Goal: Information Seeking & Learning: Understand process/instructions

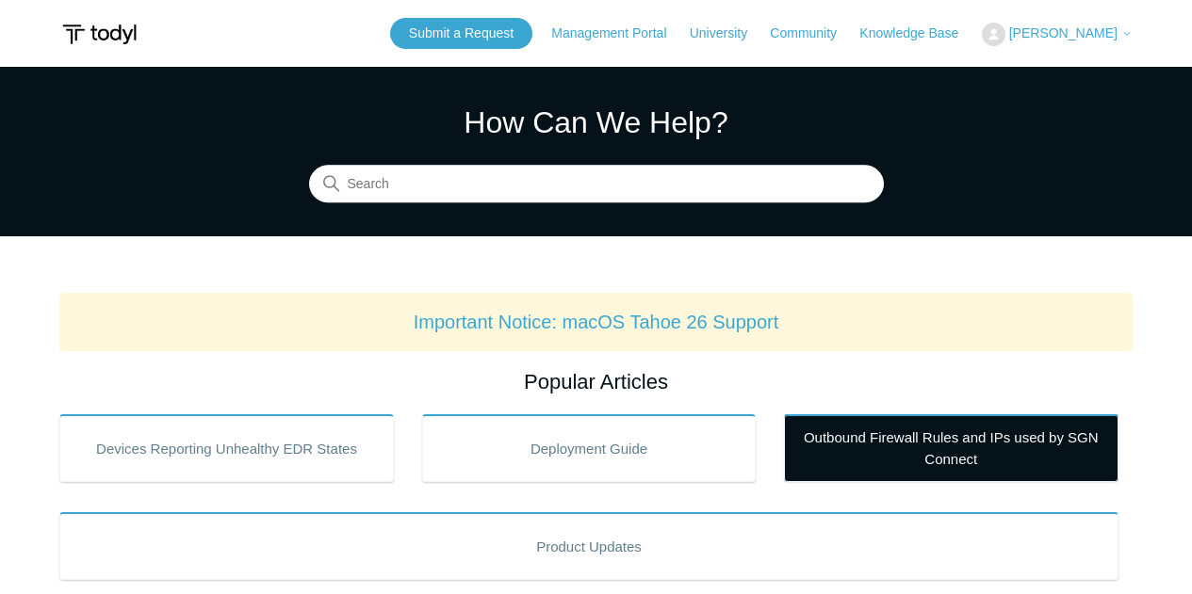
click at [933, 433] on link "Outbound Firewall Rules and IPs used by SGN Connect" at bounding box center [951, 448] width 334 height 68
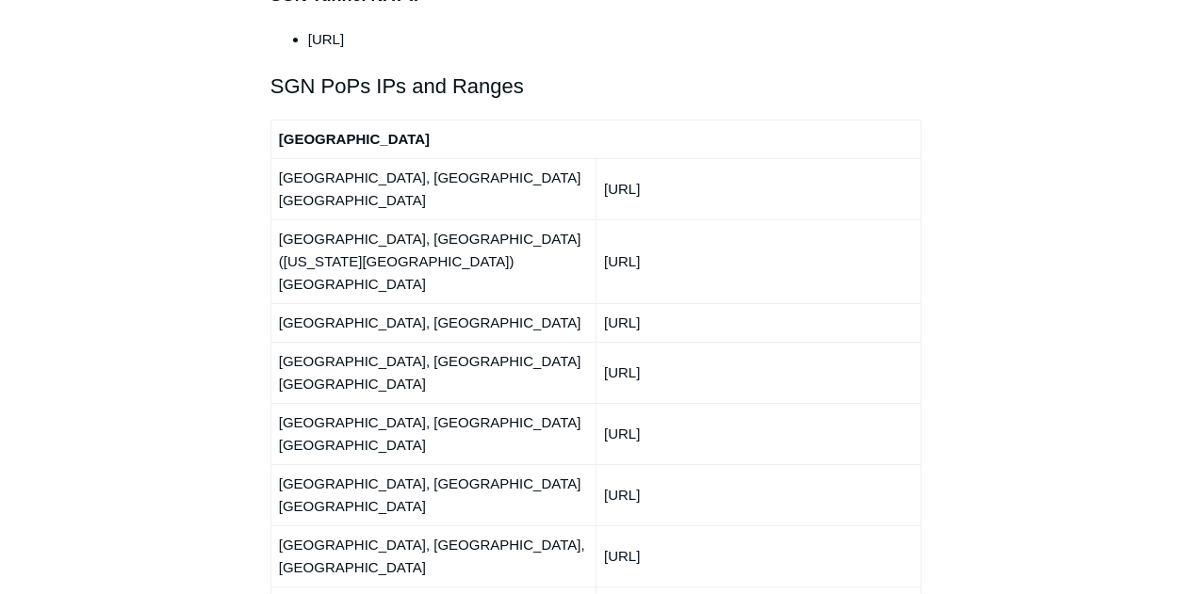
scroll to position [2261, 0]
drag, startPoint x: 713, startPoint y: 303, endPoint x: 599, endPoint y: 306, distance: 114.0
click at [599, 463] on td "150.252.244.0/24" at bounding box center [757, 493] width 325 height 61
copy td "150.252.244.0/24"
click at [443, 525] on td "Houston, TX, USA" at bounding box center [432, 555] width 325 height 61
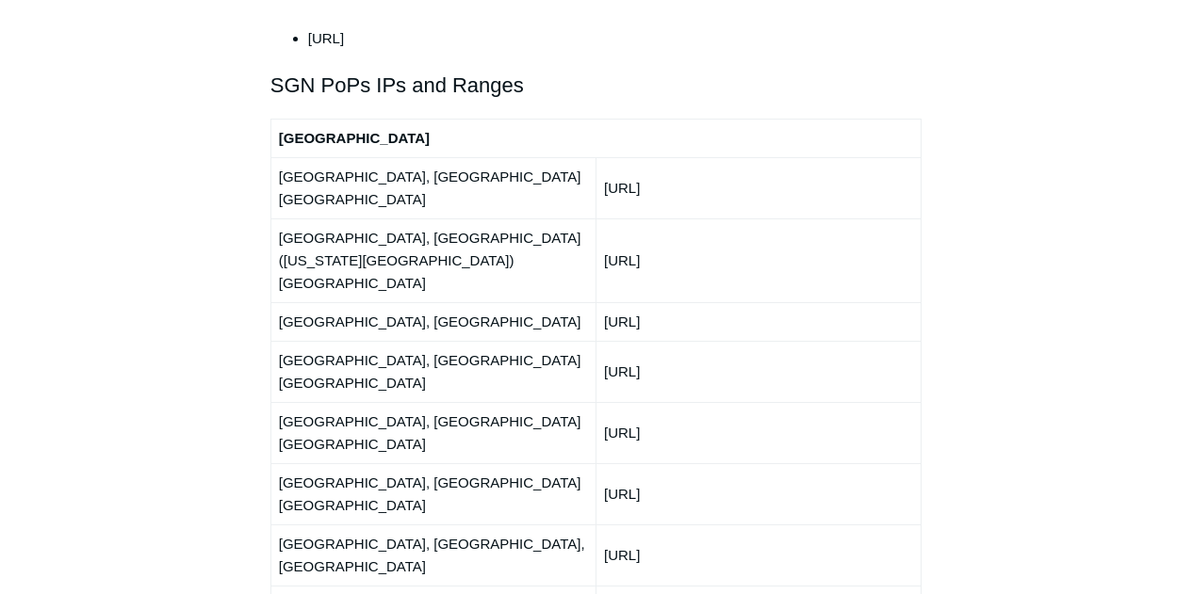
drag, startPoint x: 684, startPoint y: 339, endPoint x: 597, endPoint y: 341, distance: 86.7
click at [597, 525] on td "66.198.230.0/24" at bounding box center [757, 555] width 325 height 61
copy td "66.198.230.0/24"
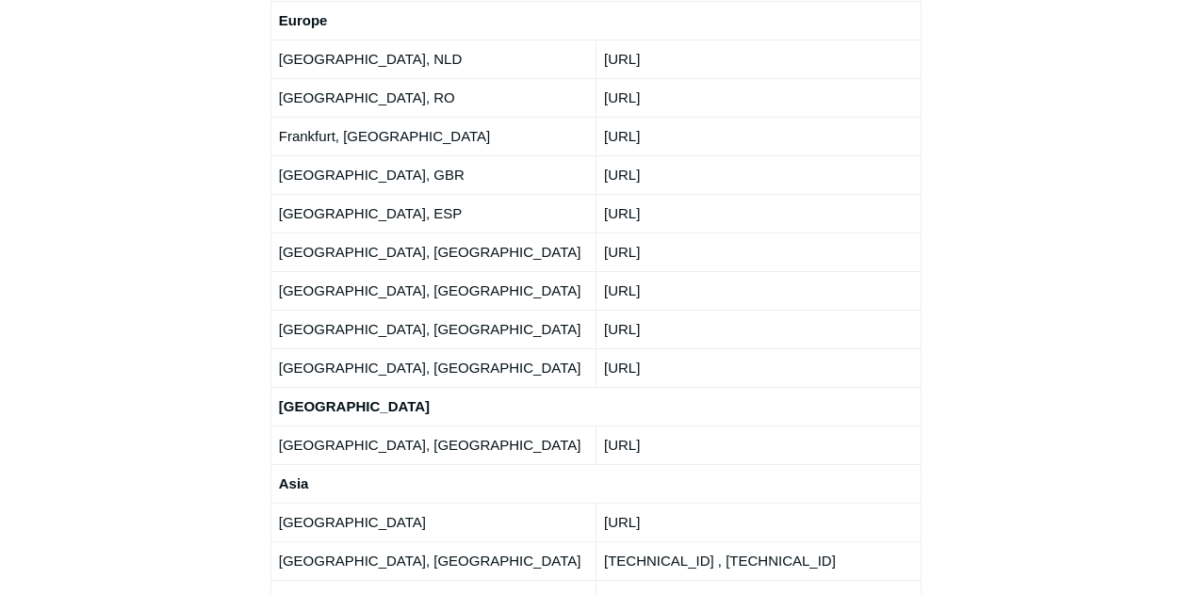
scroll to position [3297, 0]
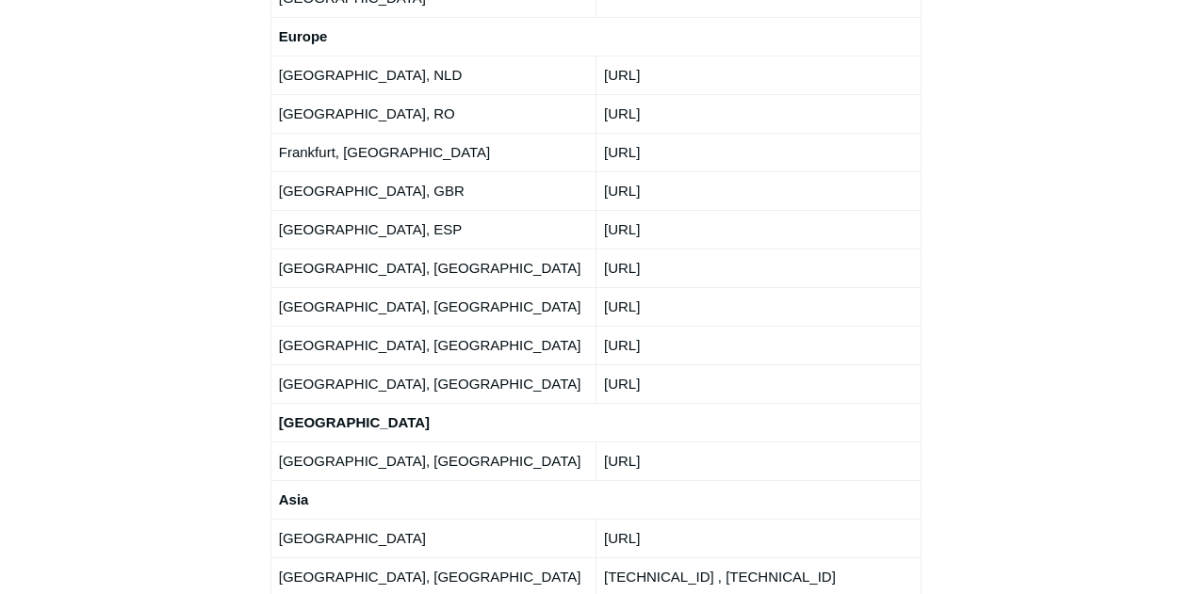
drag, startPoint x: 823, startPoint y: 198, endPoint x: 603, endPoint y: 188, distance: 220.6
click at [603, 558] on td "172.105.49.254 , 194.195.115.244" at bounding box center [757, 577] width 325 height 39
copy td "172.105.49.254 , 194.195.115.244"
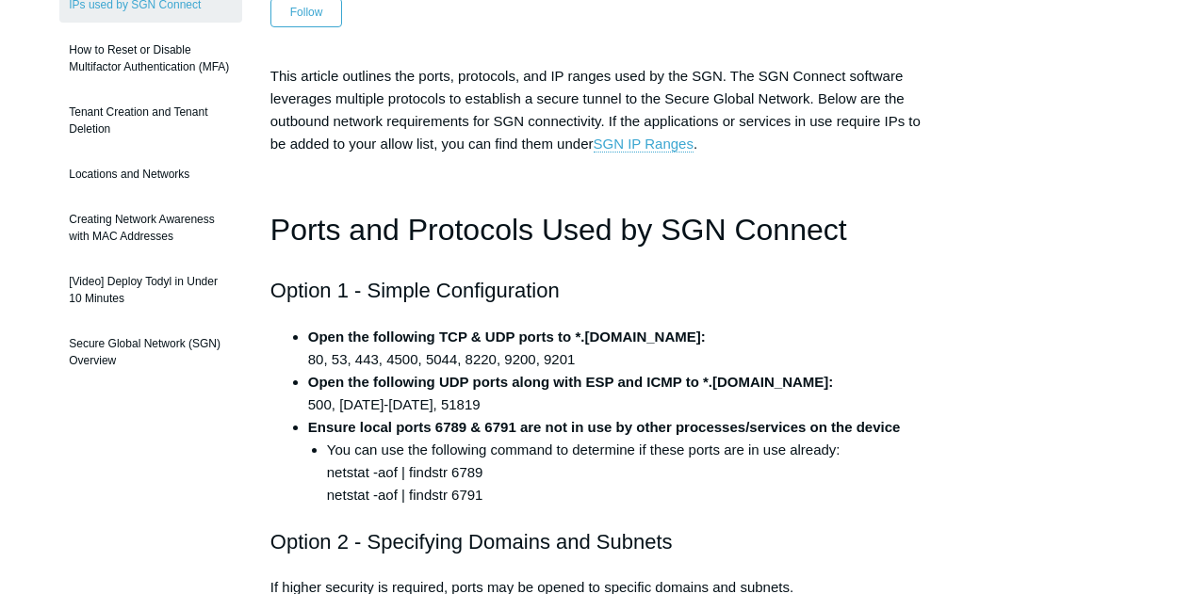
scroll to position [0, 0]
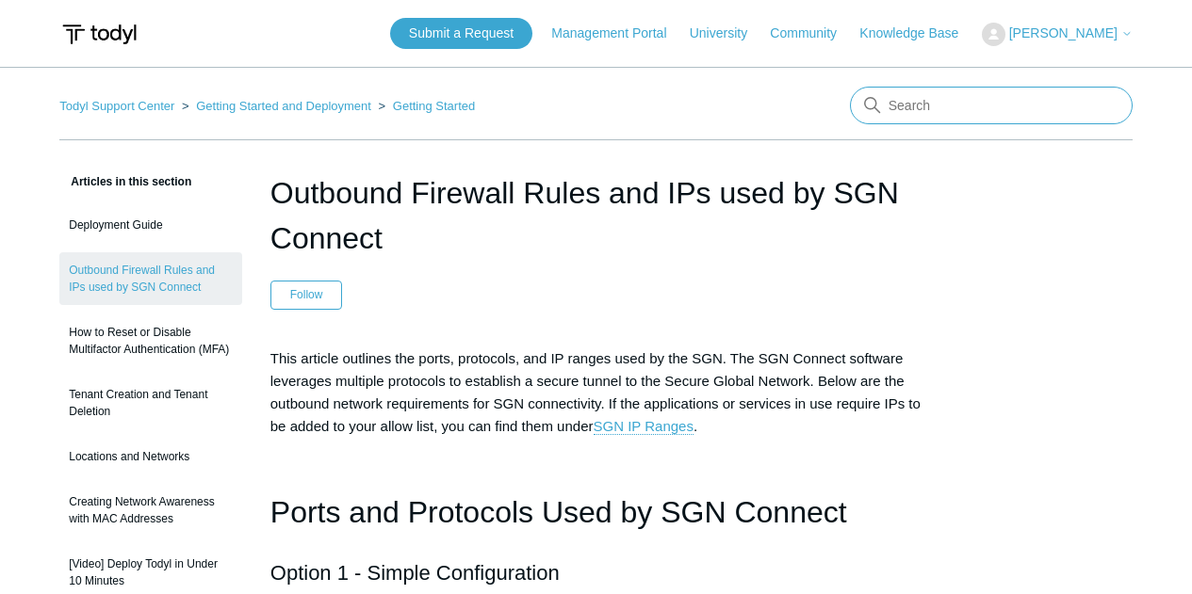
click at [987, 104] on input "Search" at bounding box center [991, 106] width 283 height 38
type input "mac"
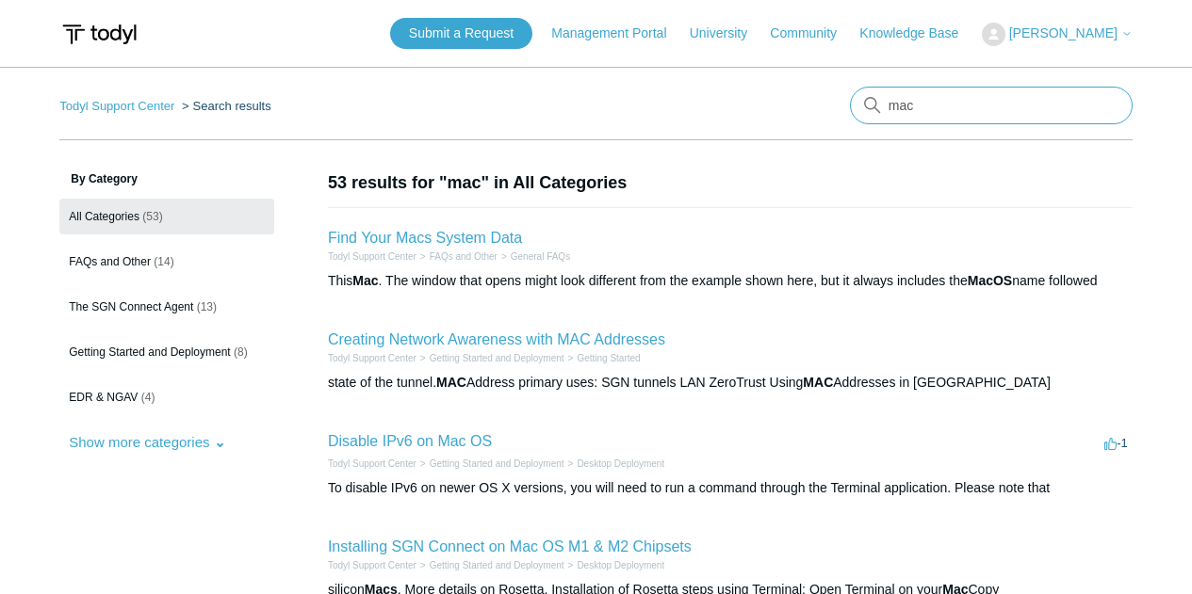
drag, startPoint x: 918, startPoint y: 94, endPoint x: 862, endPoint y: 96, distance: 56.5
click at [862, 96] on input "mac" at bounding box center [991, 106] width 283 height 38
type input "jamf"
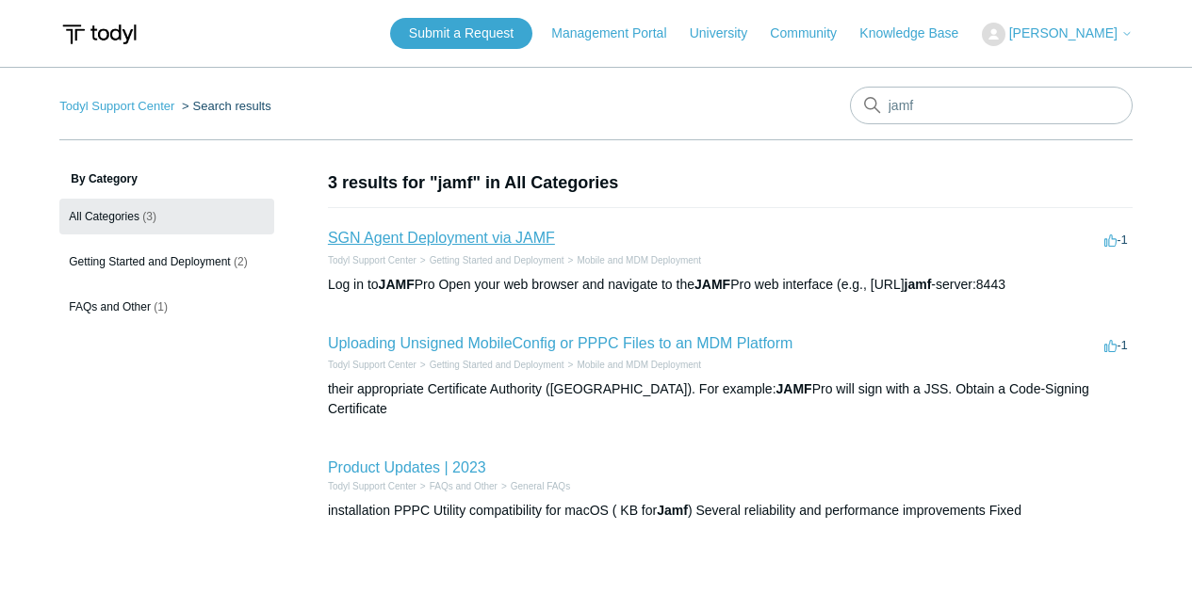
click at [440, 241] on link "SGN Agent Deployment via JAMF" at bounding box center [441, 238] width 227 height 16
drag, startPoint x: 921, startPoint y: 101, endPoint x: 807, endPoint y: 101, distance: 114.0
click at [807, 101] on nav "Todyl Support Center Search results jamf" at bounding box center [595, 114] width 1073 height 54
type input "mac"
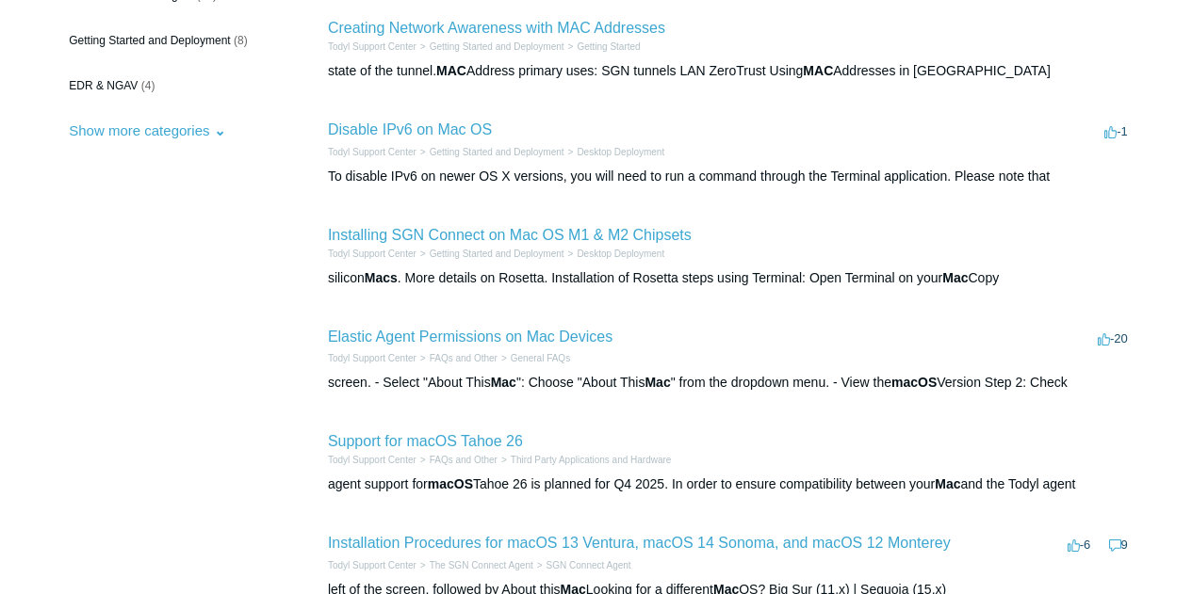
scroll to position [377, 0]
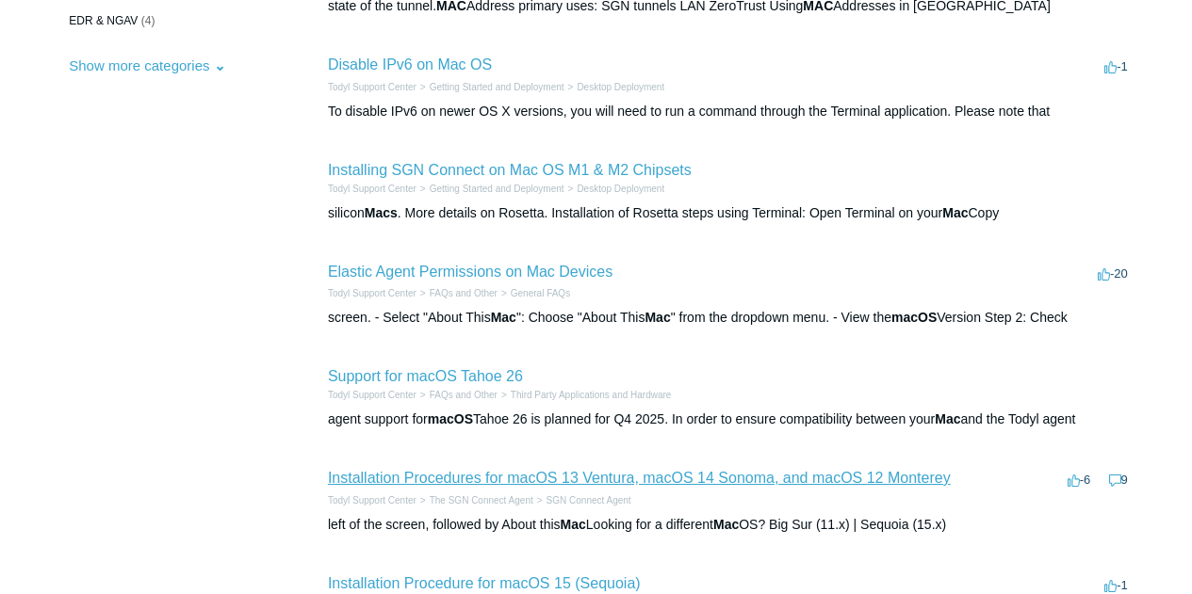
click at [722, 480] on link "Installation Procedures for macOS 13 Ventura, macOS 14 Sonoma, and macOS 12 Mon…" at bounding box center [639, 478] width 623 height 16
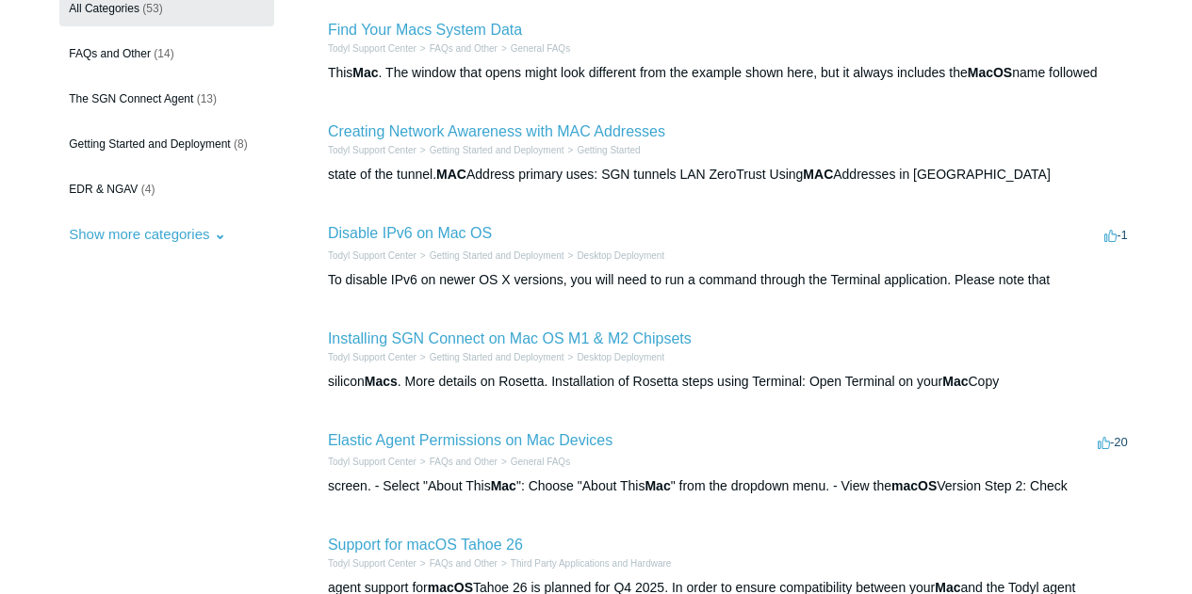
scroll to position [0, 0]
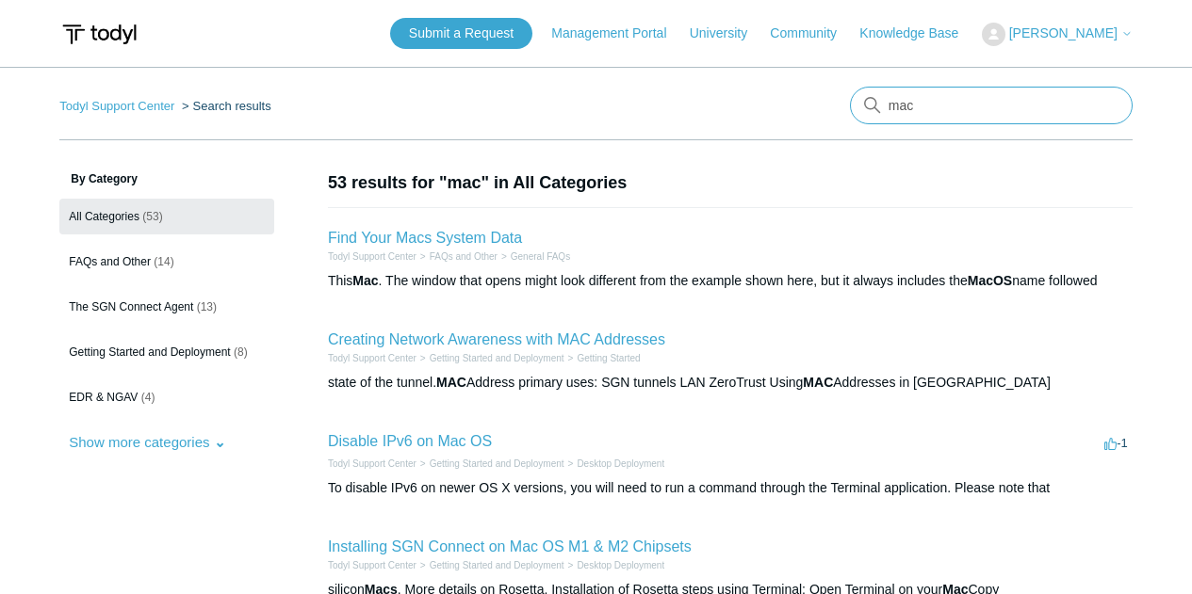
drag, startPoint x: 949, startPoint y: 106, endPoint x: 860, endPoint y: 104, distance: 89.5
click at [860, 104] on input "mac" at bounding box center [991, 106] width 283 height 38
click at [874, 194] on h1 "53 results for "mac" in All Categories" at bounding box center [730, 182] width 804 height 25
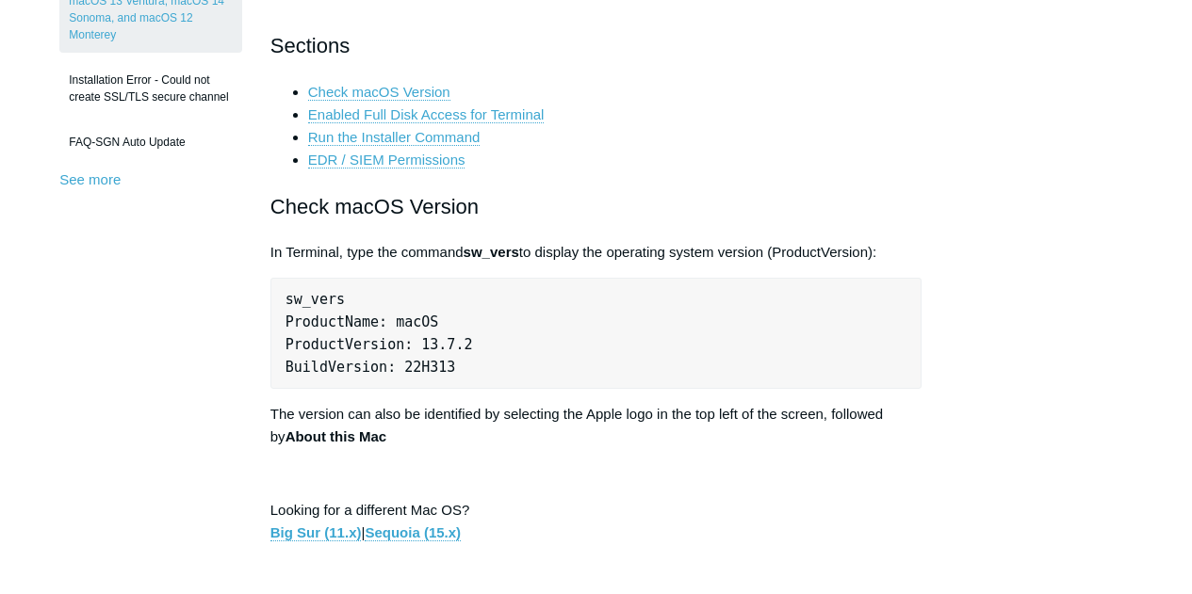
scroll to position [848, 0]
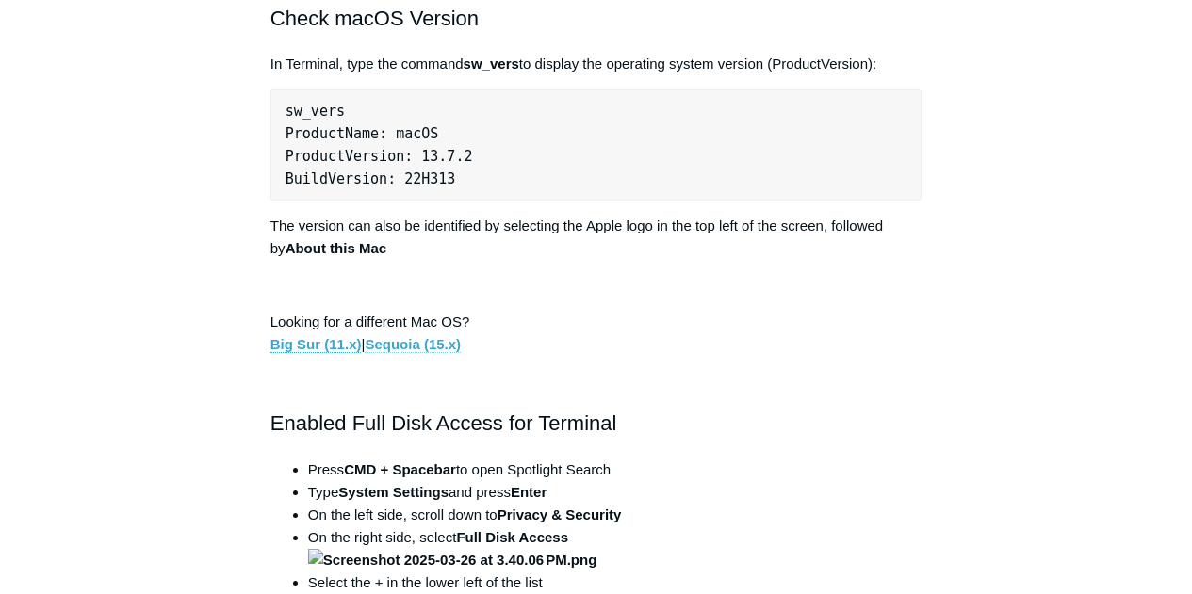
click at [424, 353] on link "Sequoia (15.x)" at bounding box center [413, 344] width 96 height 17
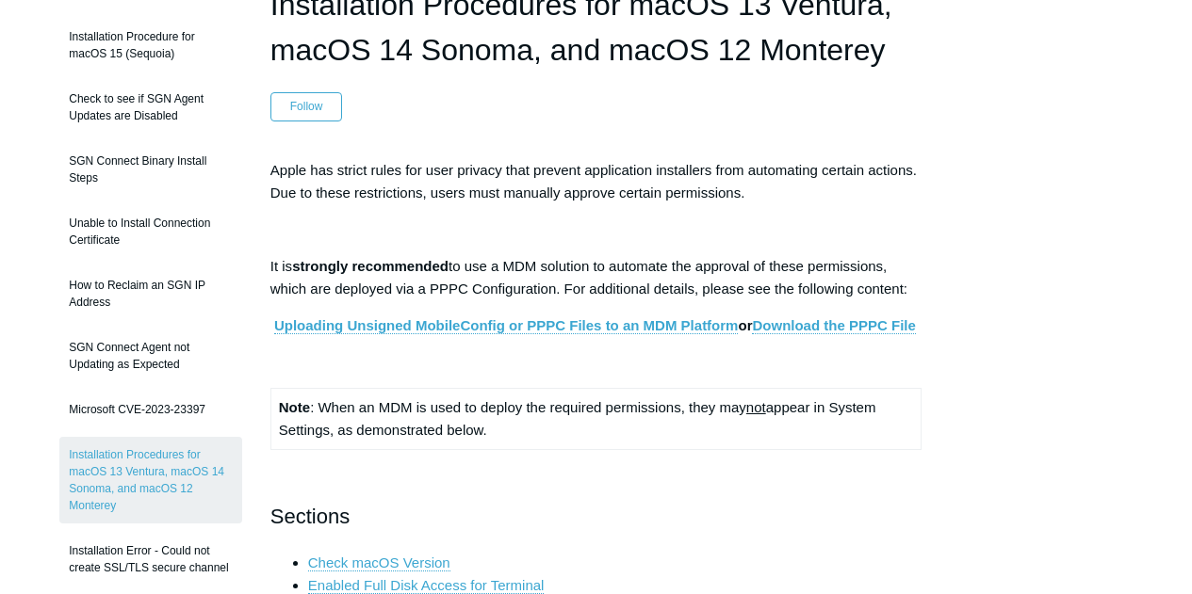
scroll to position [0, 0]
